Goal: Information Seeking & Learning: Check status

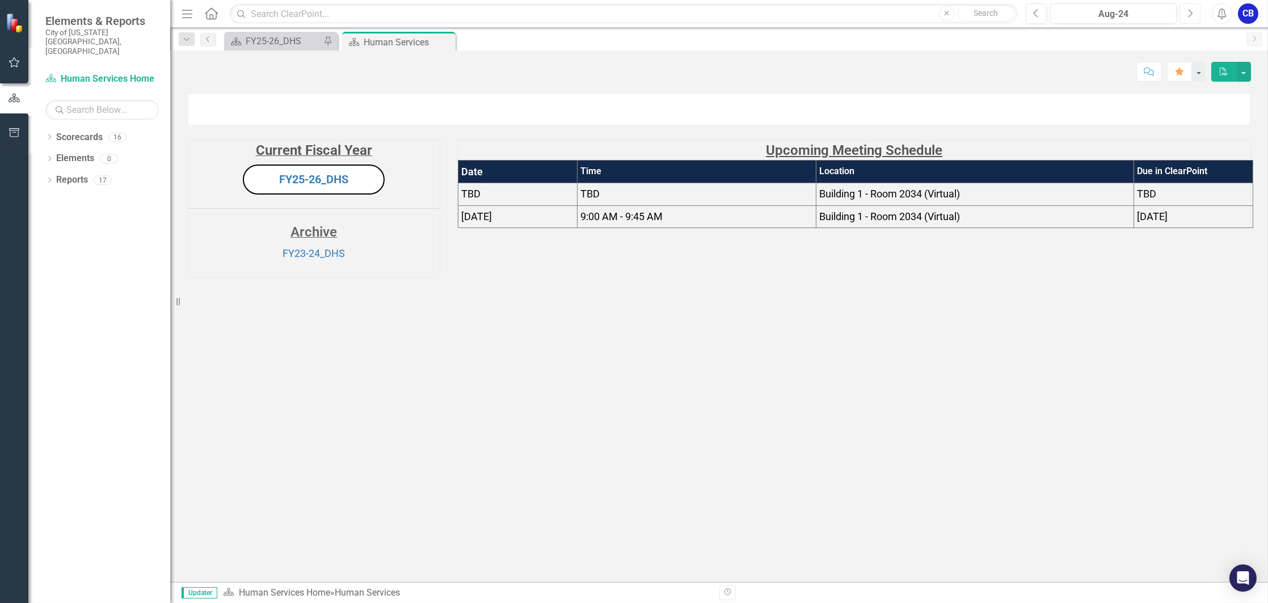
click at [1184, 12] on button "Next" at bounding box center [1189, 13] width 21 height 20
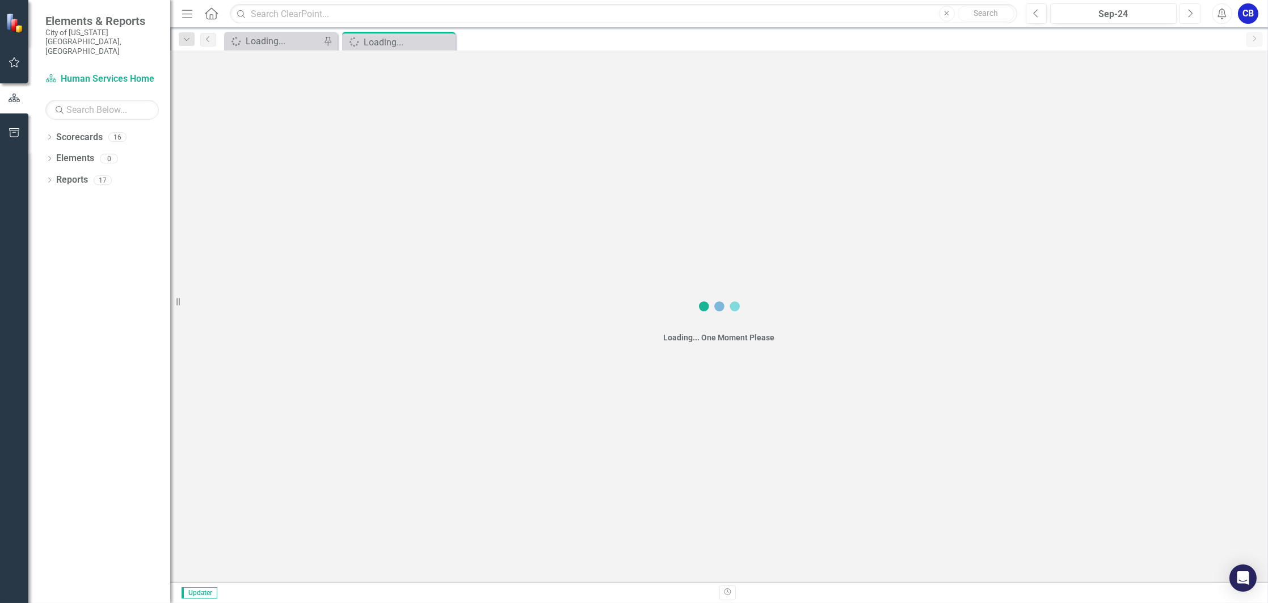
click at [1188, 12] on icon "Next" at bounding box center [1189, 14] width 6 height 10
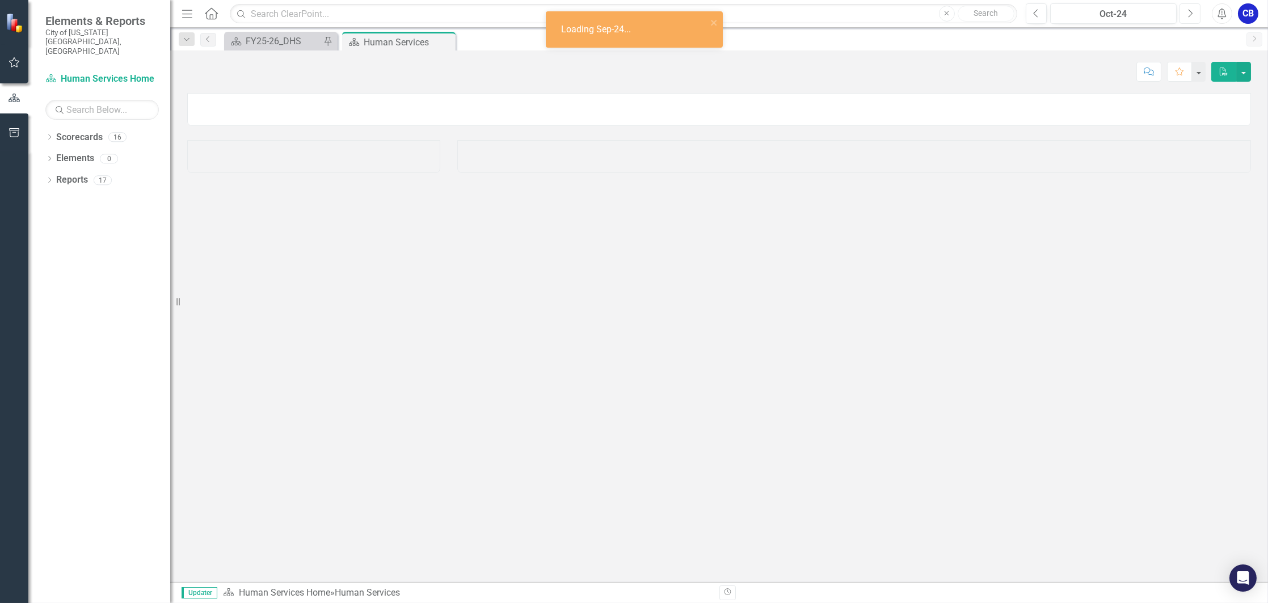
click at [1188, 12] on icon "Next" at bounding box center [1189, 14] width 6 height 10
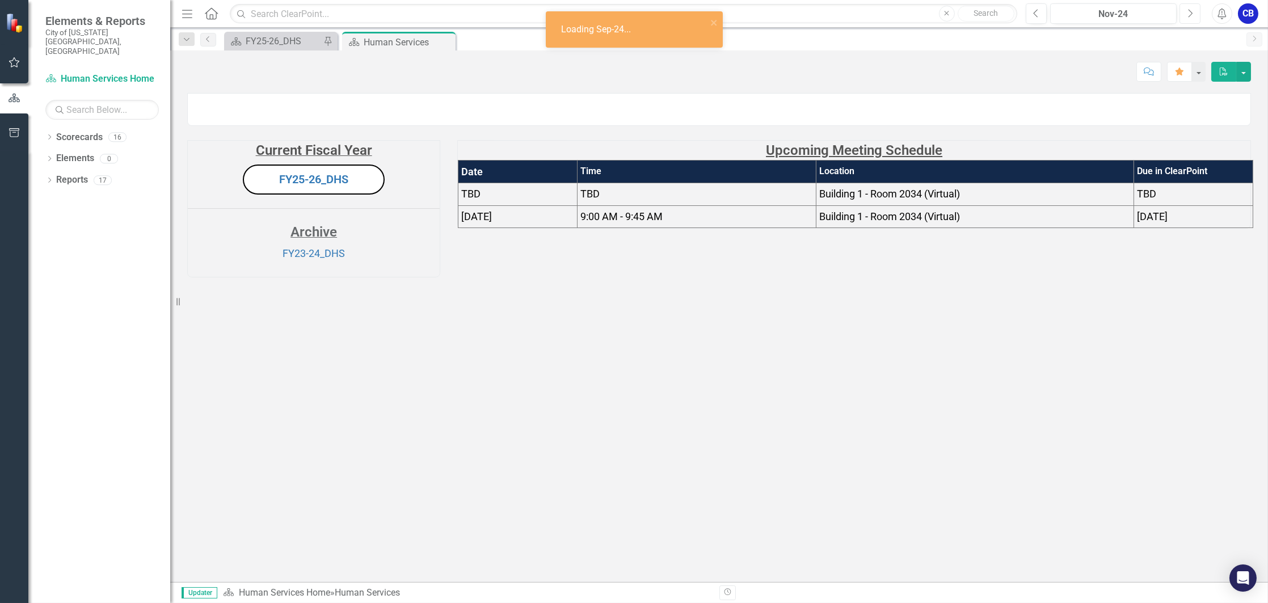
click at [1188, 12] on icon "Next" at bounding box center [1189, 14] width 6 height 10
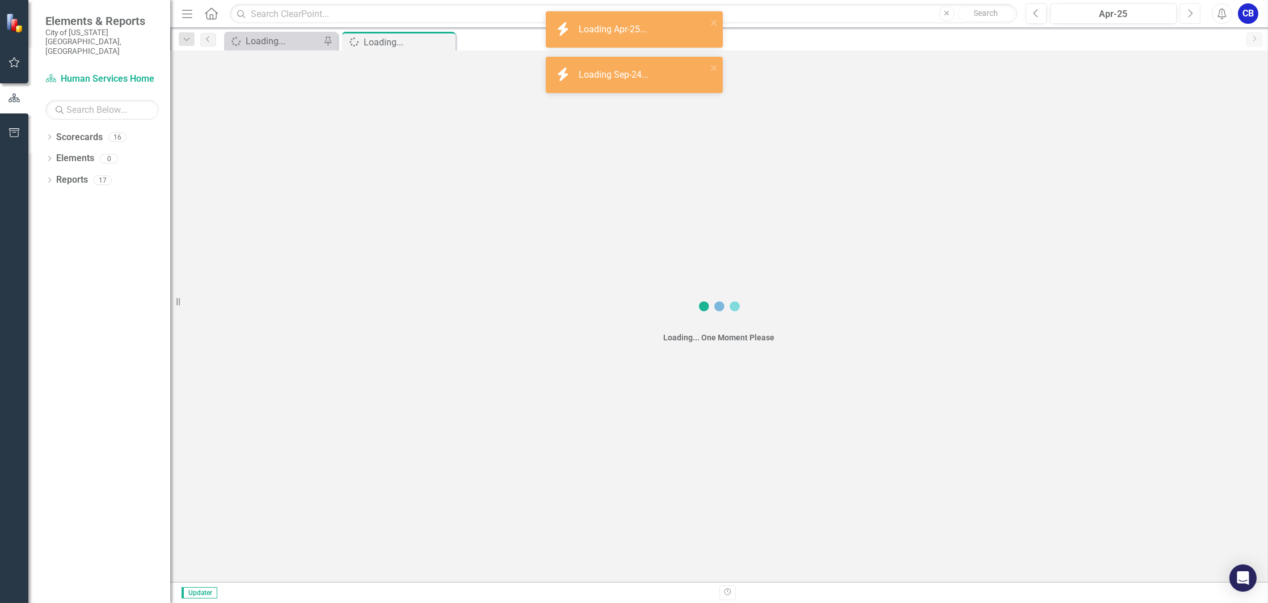
click at [1188, 12] on icon "Next" at bounding box center [1189, 14] width 6 height 10
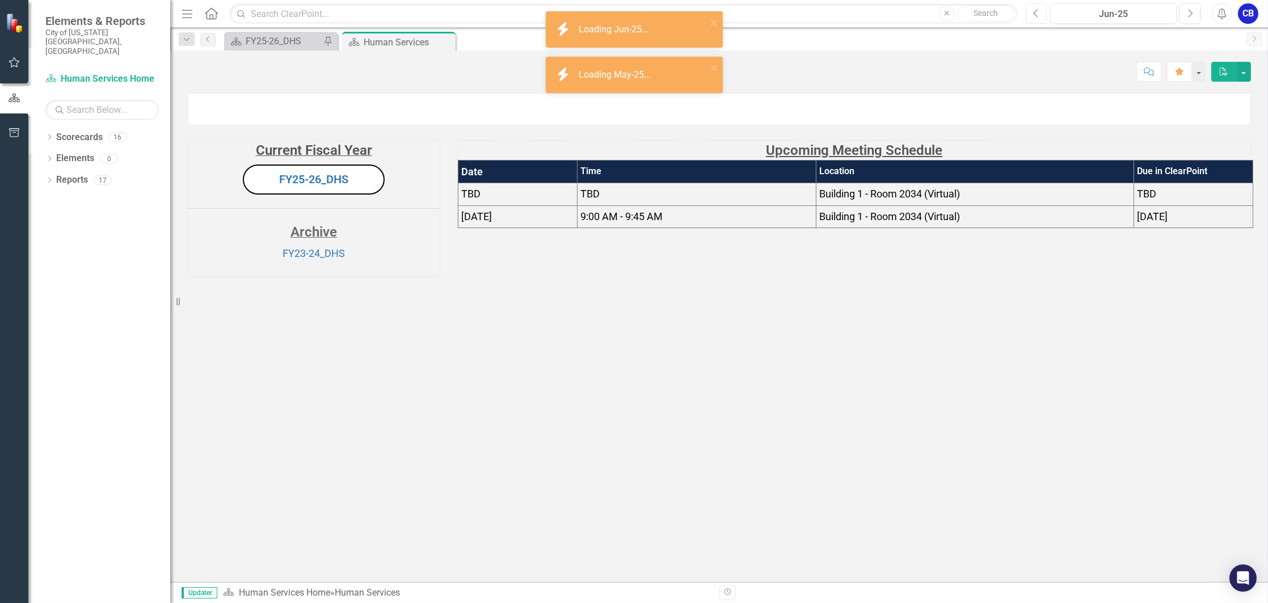
click at [1041, 16] on button "Previous" at bounding box center [1035, 13] width 21 height 20
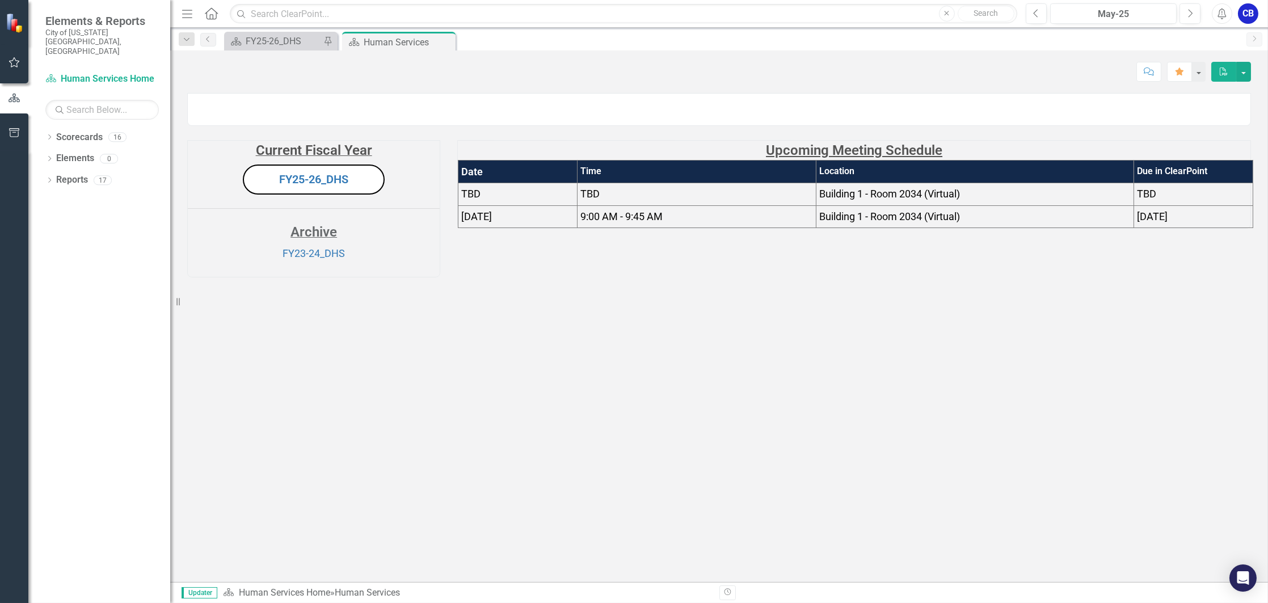
click at [312, 195] on button "FY25-26_DHS" at bounding box center [314, 179] width 142 height 30
click at [310, 186] on link "FY25-26_DHS" at bounding box center [313, 179] width 69 height 14
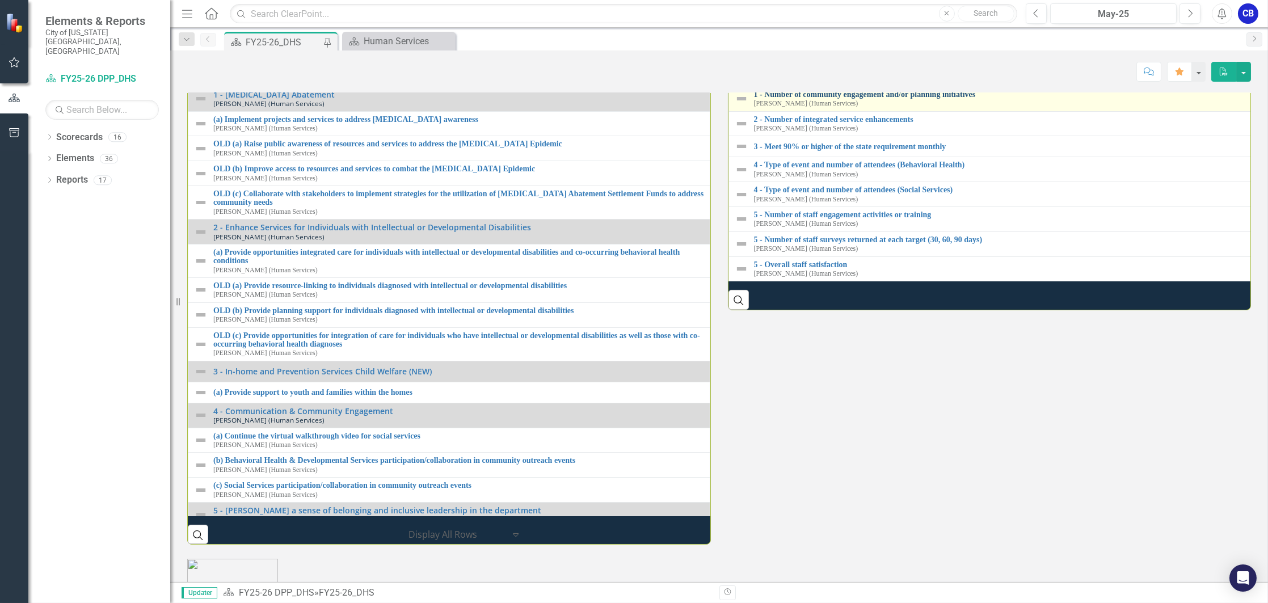
scroll to position [1311, 0]
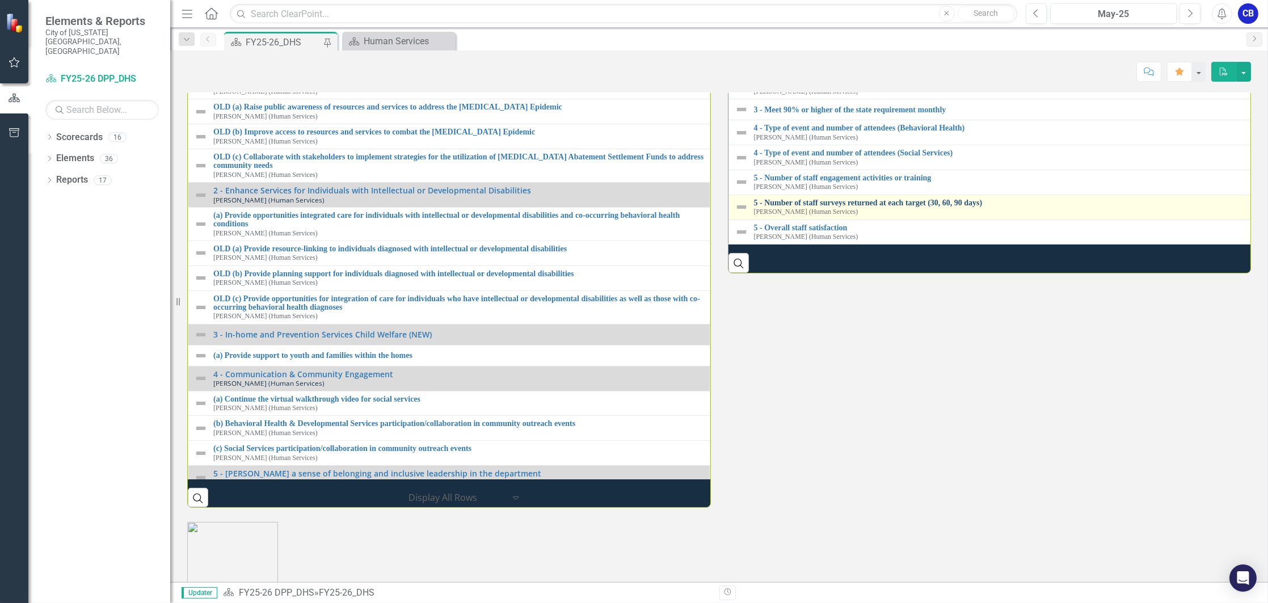
click at [905, 207] on link "5 - Number of staff surveys returned at each target (30, 60, 90 days)" at bounding box center [1003, 202] width 498 height 9
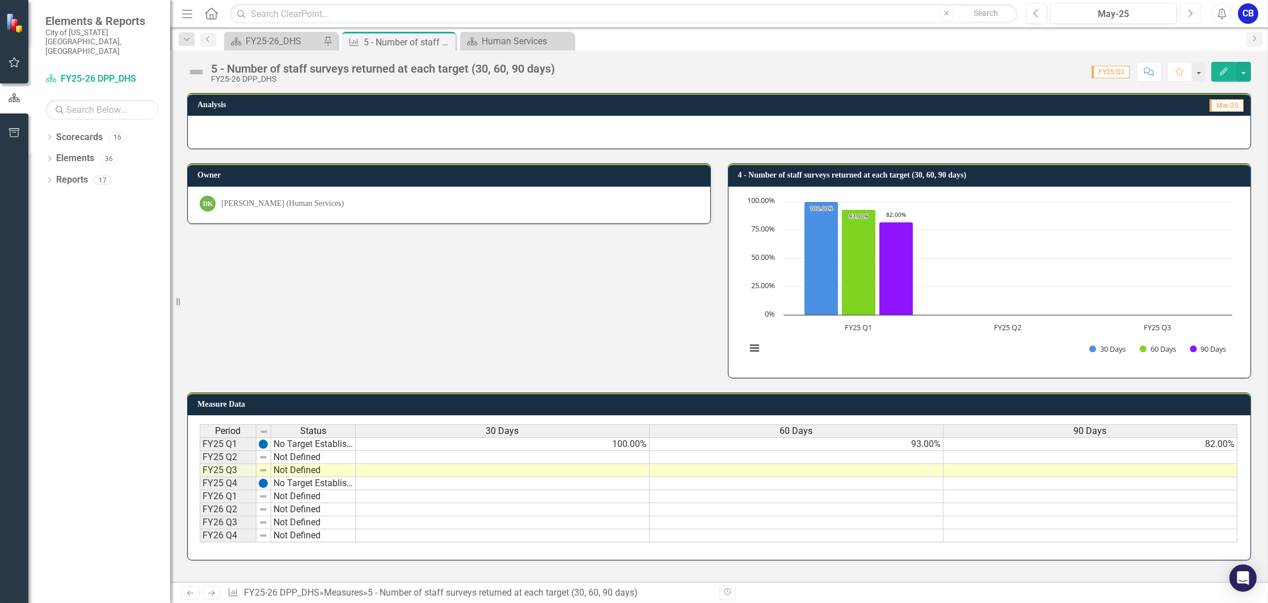
click at [1192, 17] on icon "Next" at bounding box center [1189, 14] width 6 height 10
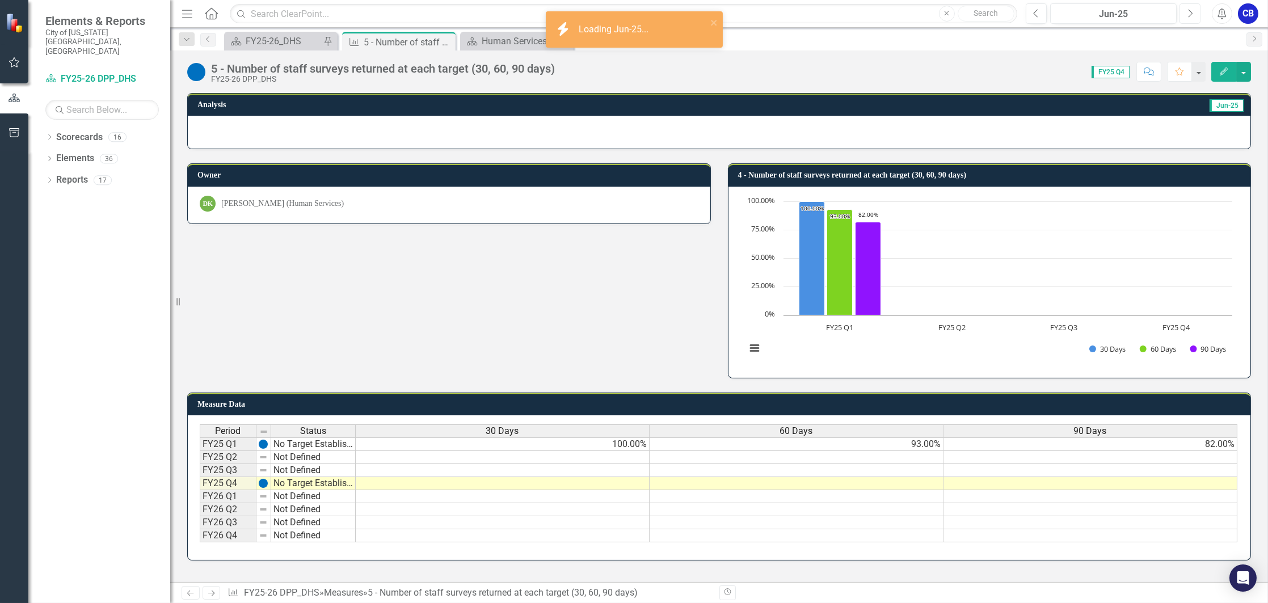
click at [1192, 17] on icon "Next" at bounding box center [1189, 14] width 6 height 10
click at [1192, 16] on icon "Next" at bounding box center [1189, 14] width 6 height 10
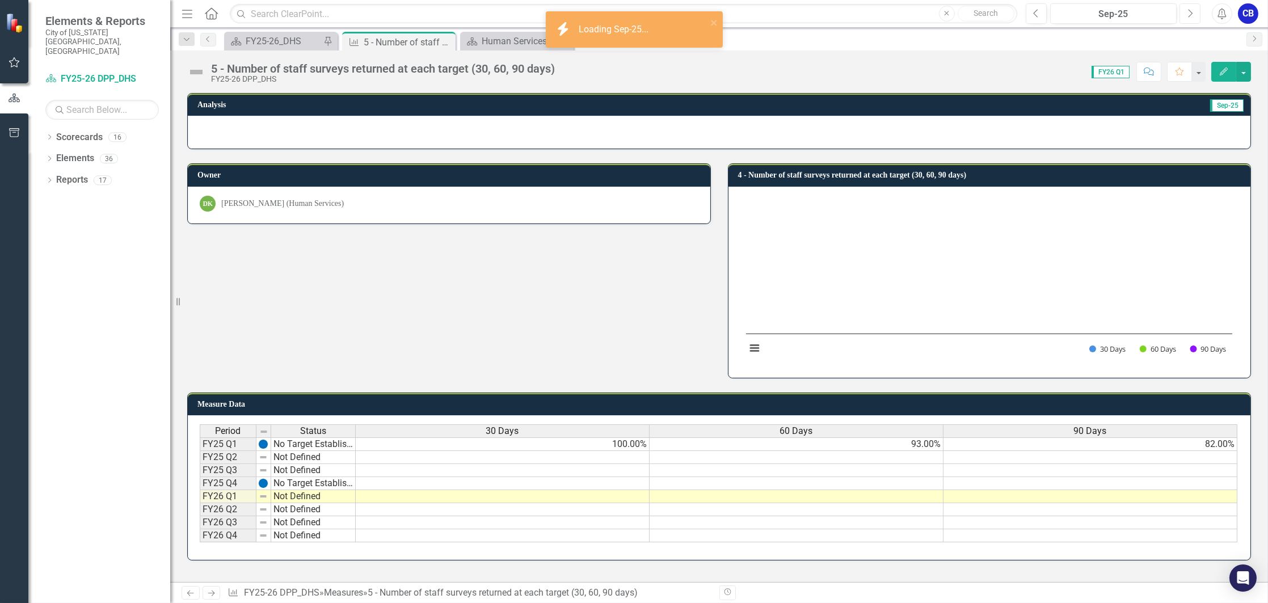
click at [1192, 16] on icon "Next" at bounding box center [1189, 14] width 6 height 10
click at [1038, 19] on button "Previous" at bounding box center [1035, 13] width 21 height 20
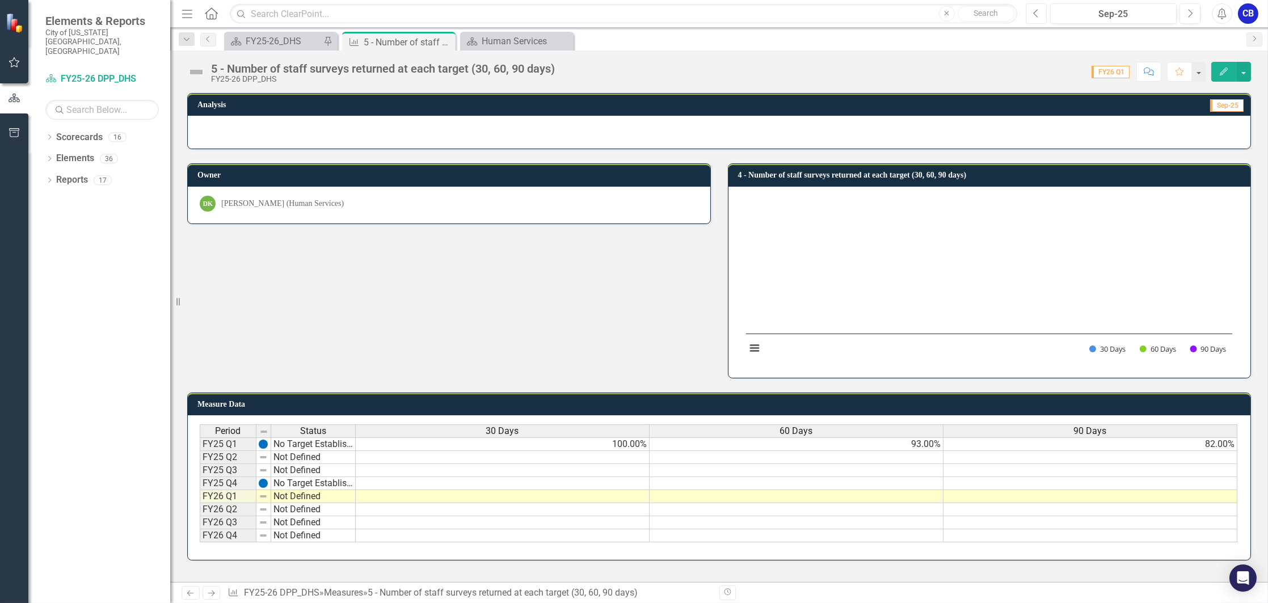
click at [1038, 19] on button "Previous" at bounding box center [1035, 13] width 21 height 20
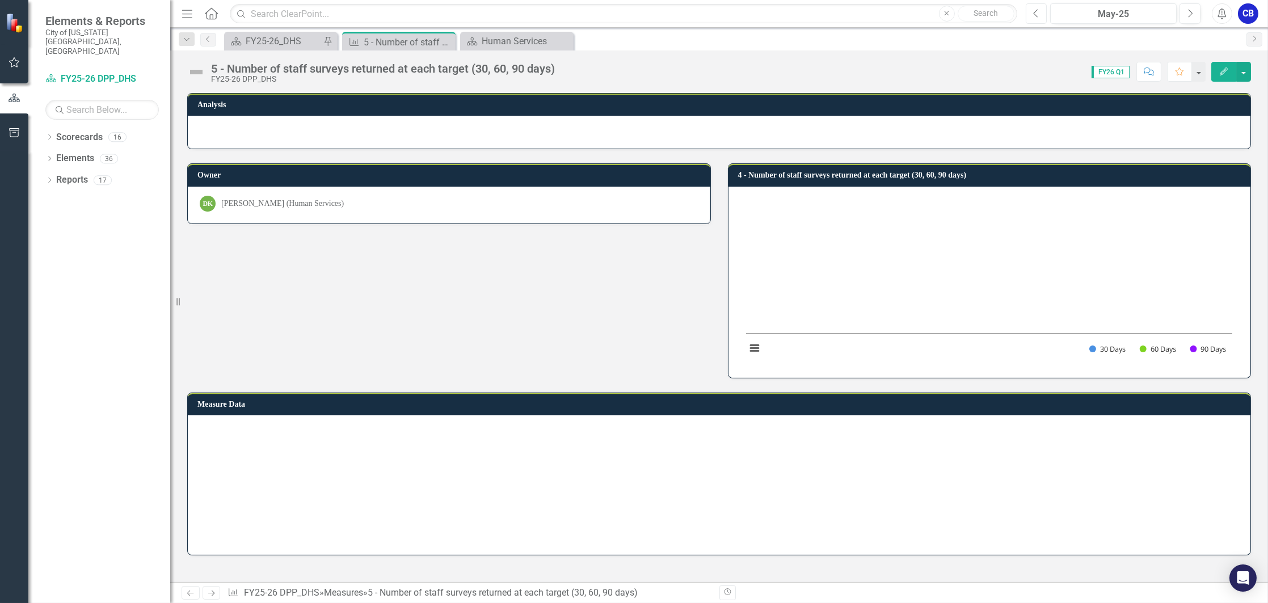
click at [1038, 19] on button "Previous" at bounding box center [1035, 13] width 21 height 20
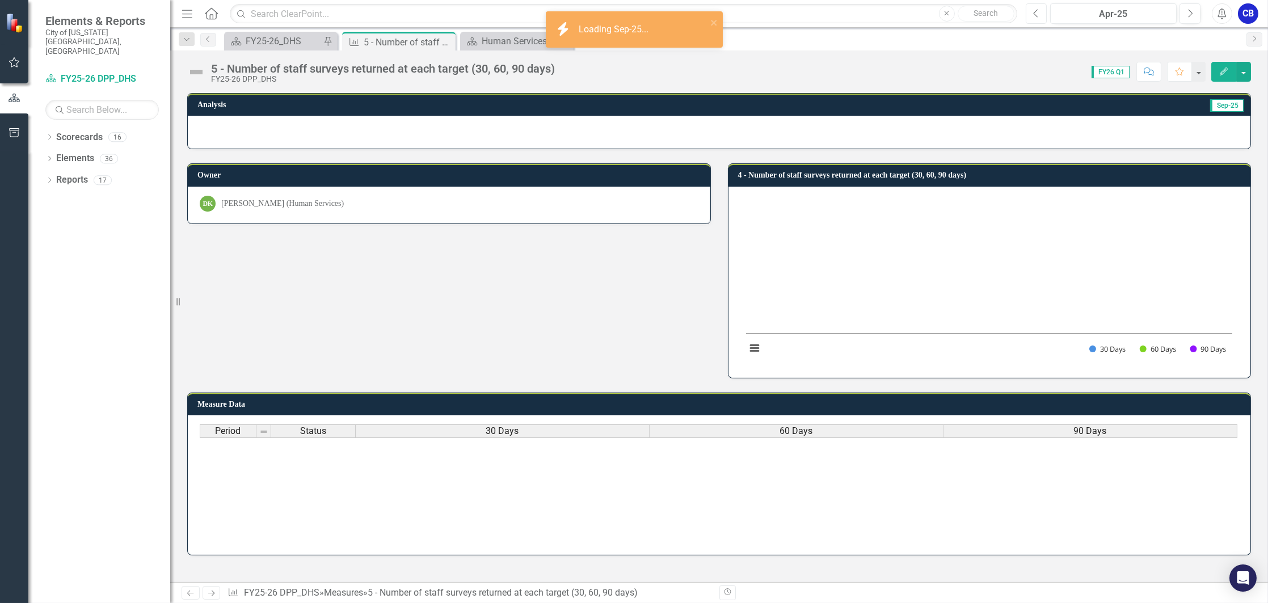
click at [1038, 19] on button "Previous" at bounding box center [1035, 13] width 21 height 20
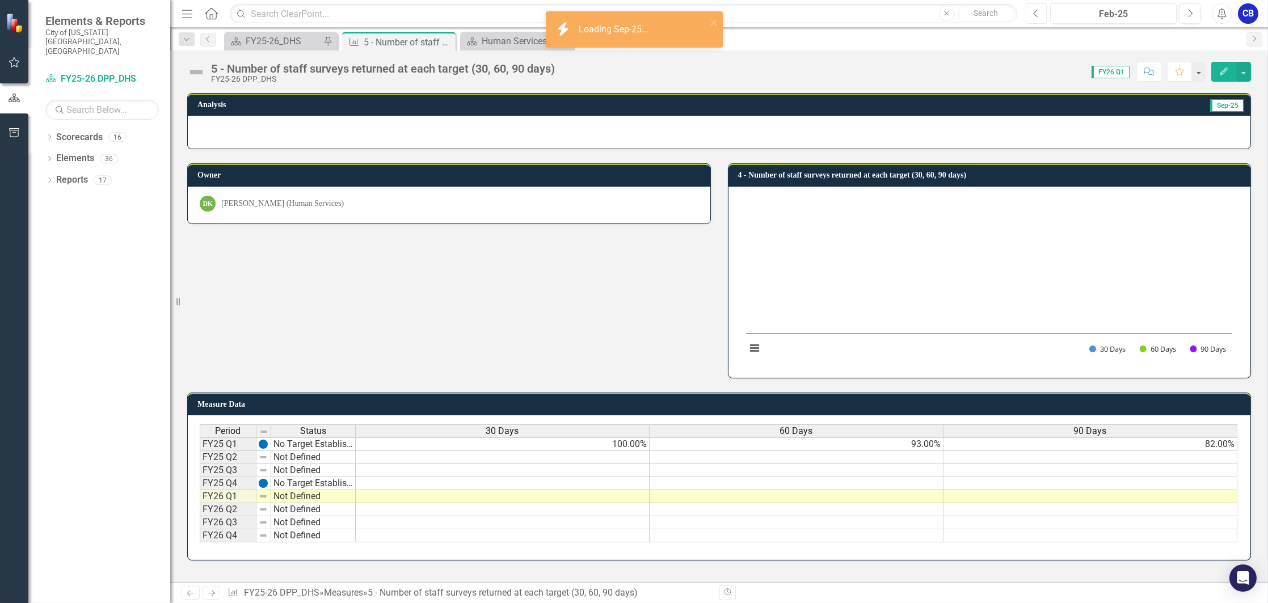
click at [1038, 19] on button "Previous" at bounding box center [1035, 13] width 21 height 20
